Goal: Navigation & Orientation: Find specific page/section

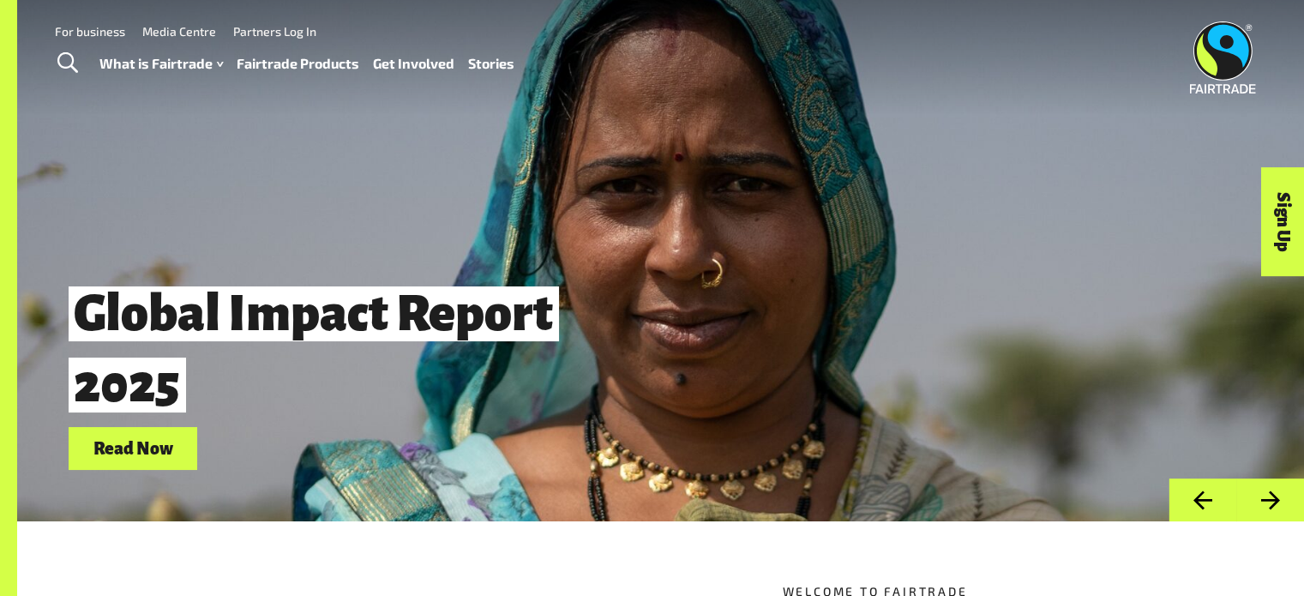
click at [274, 61] on link "Fairtrade Products" at bounding box center [298, 63] width 123 height 25
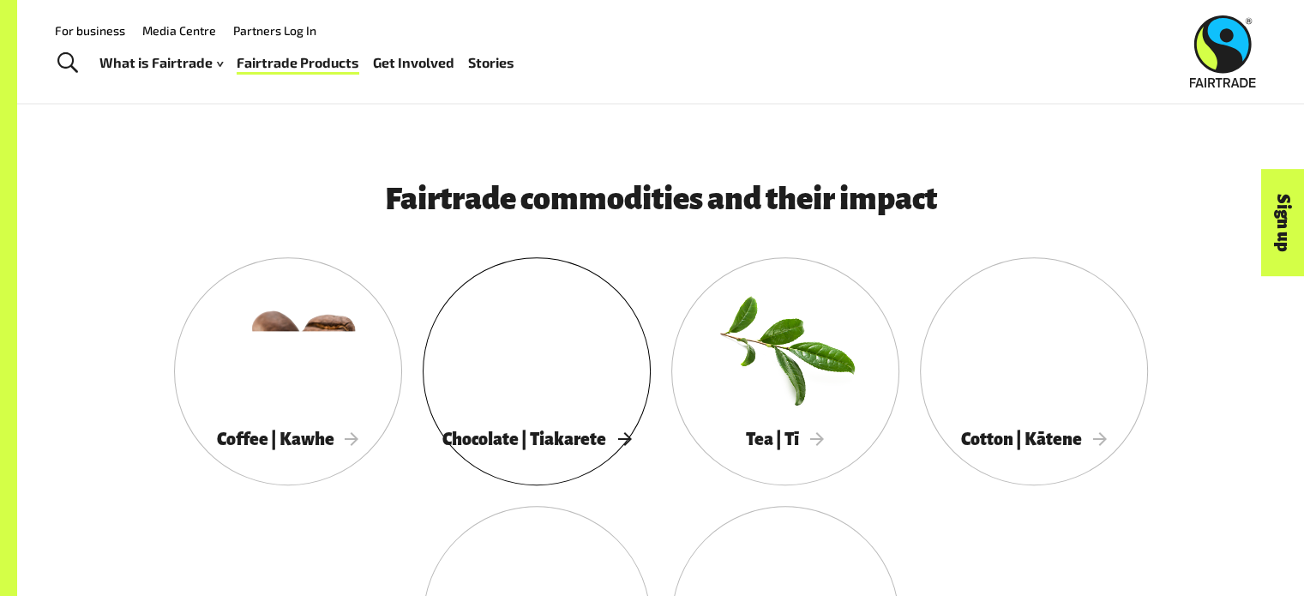
scroll to position [429, 0]
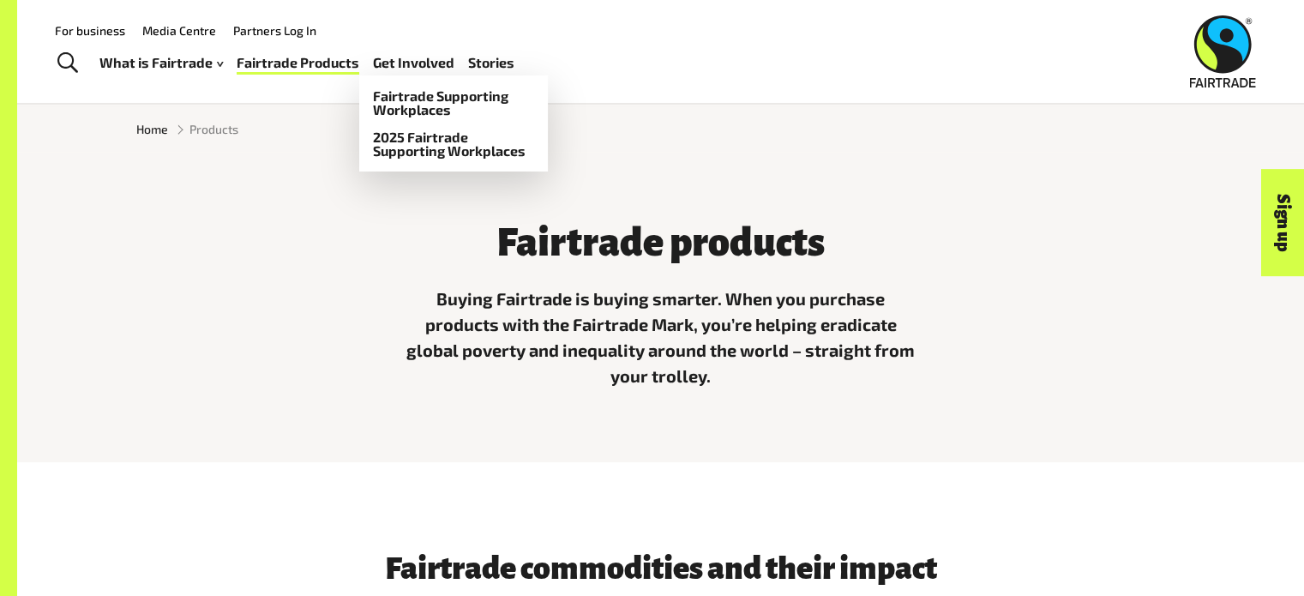
click at [426, 64] on link "Get Involved" at bounding box center [413, 63] width 81 height 25
